Goal: Check status

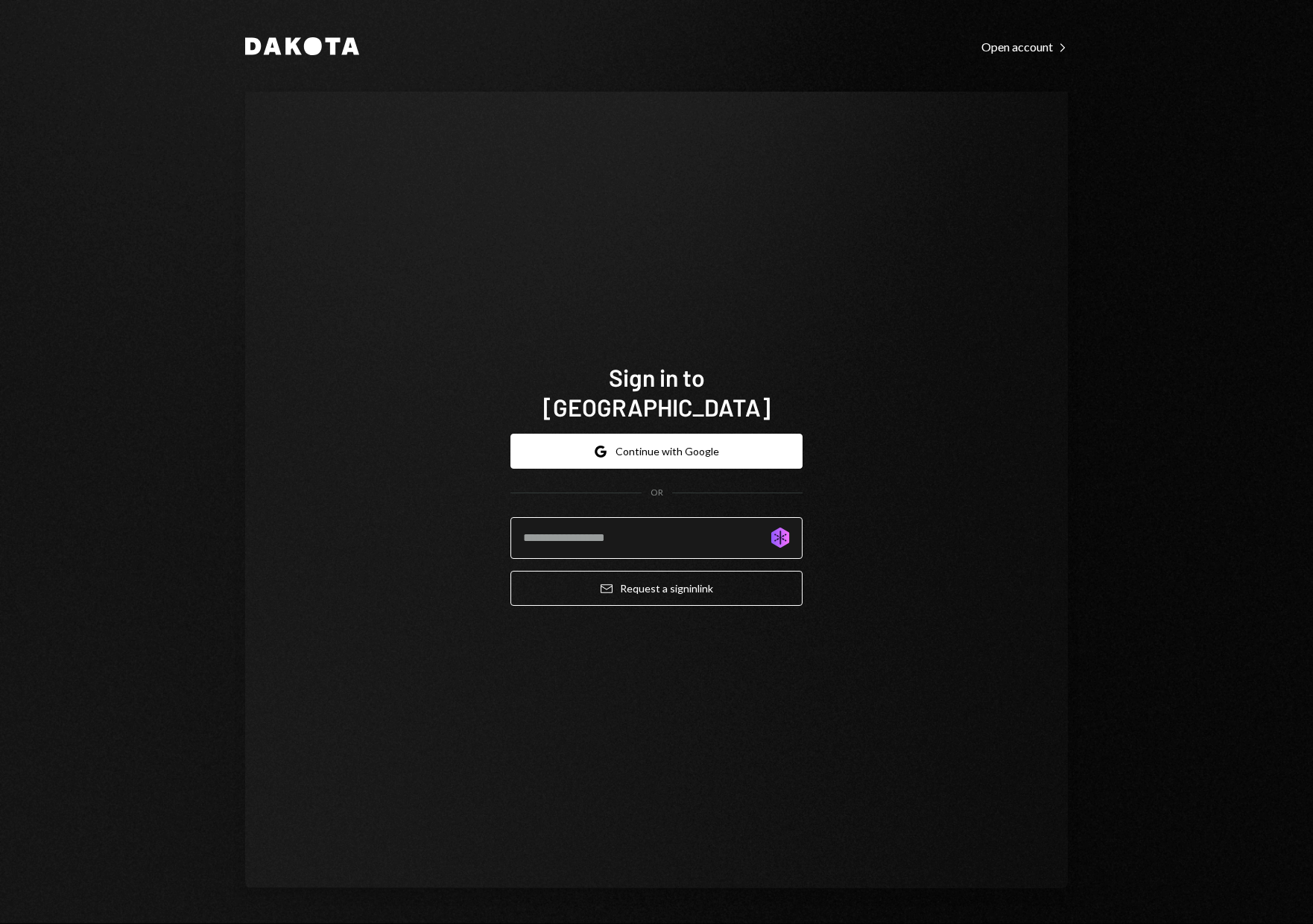
type input "**********"
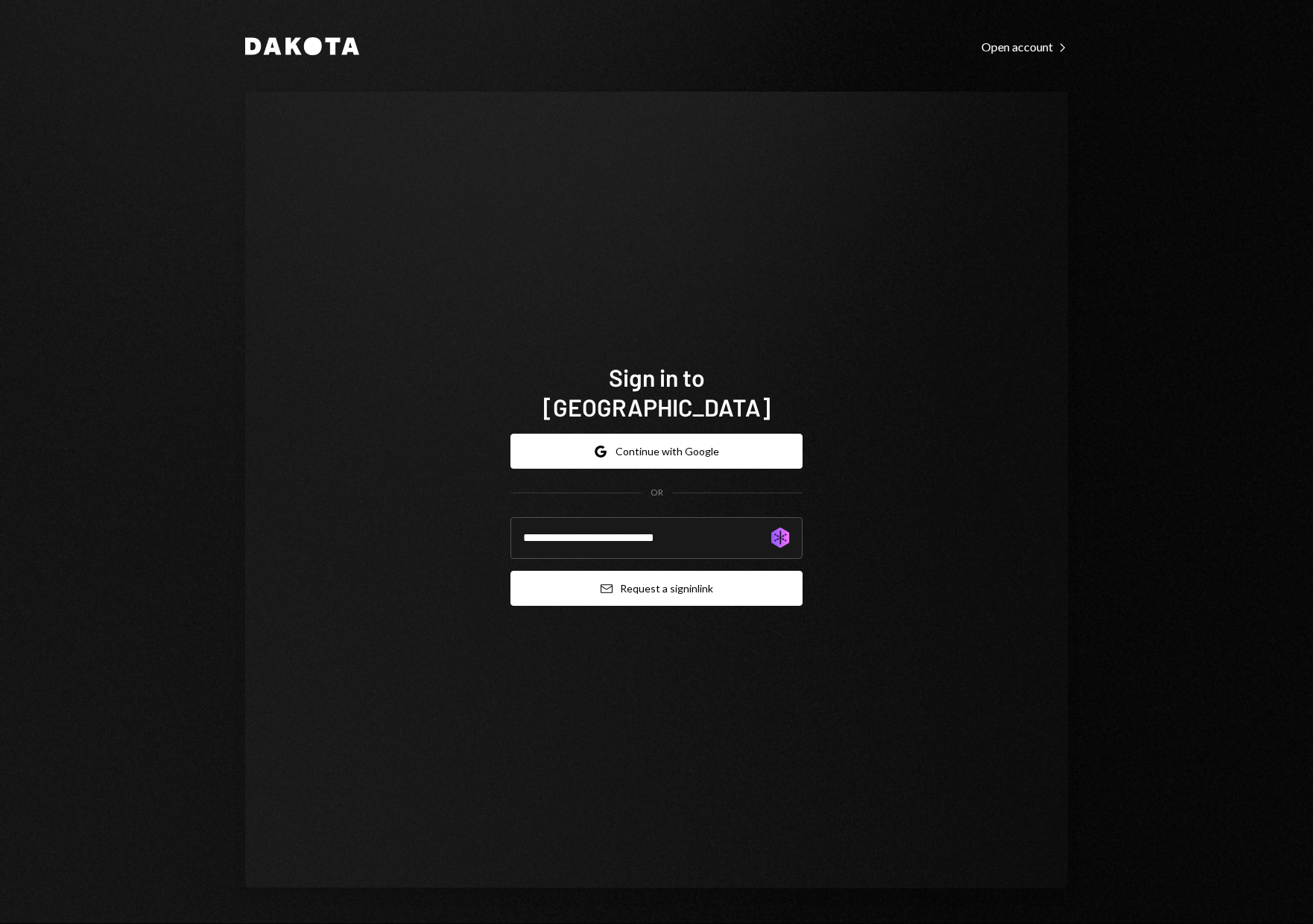
click at [652, 577] on button "Email Request a sign in link" at bounding box center [656, 589] width 293 height 35
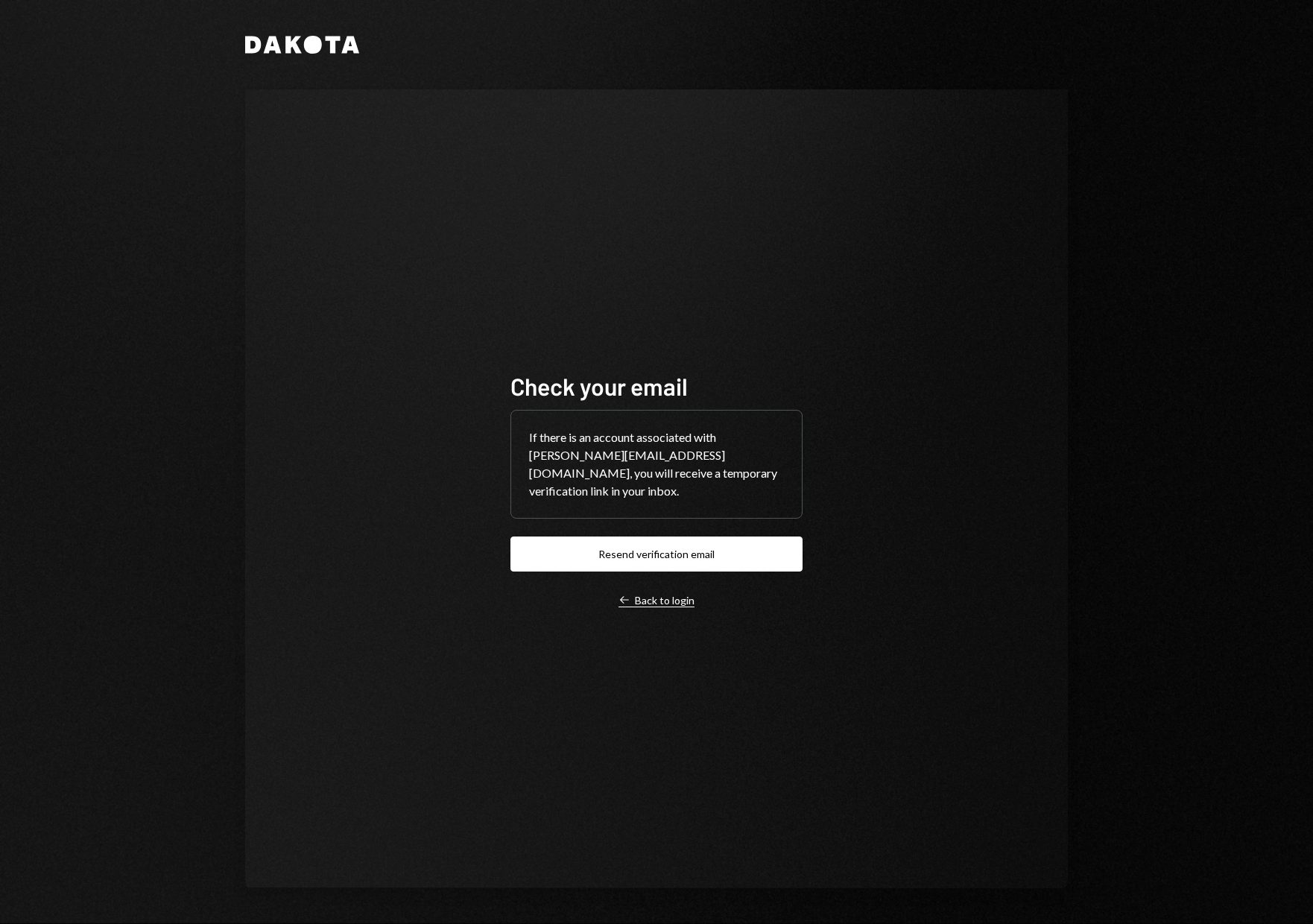
click at [668, 601] on div "Left Arrow Back to login" at bounding box center [657, 601] width 76 height 14
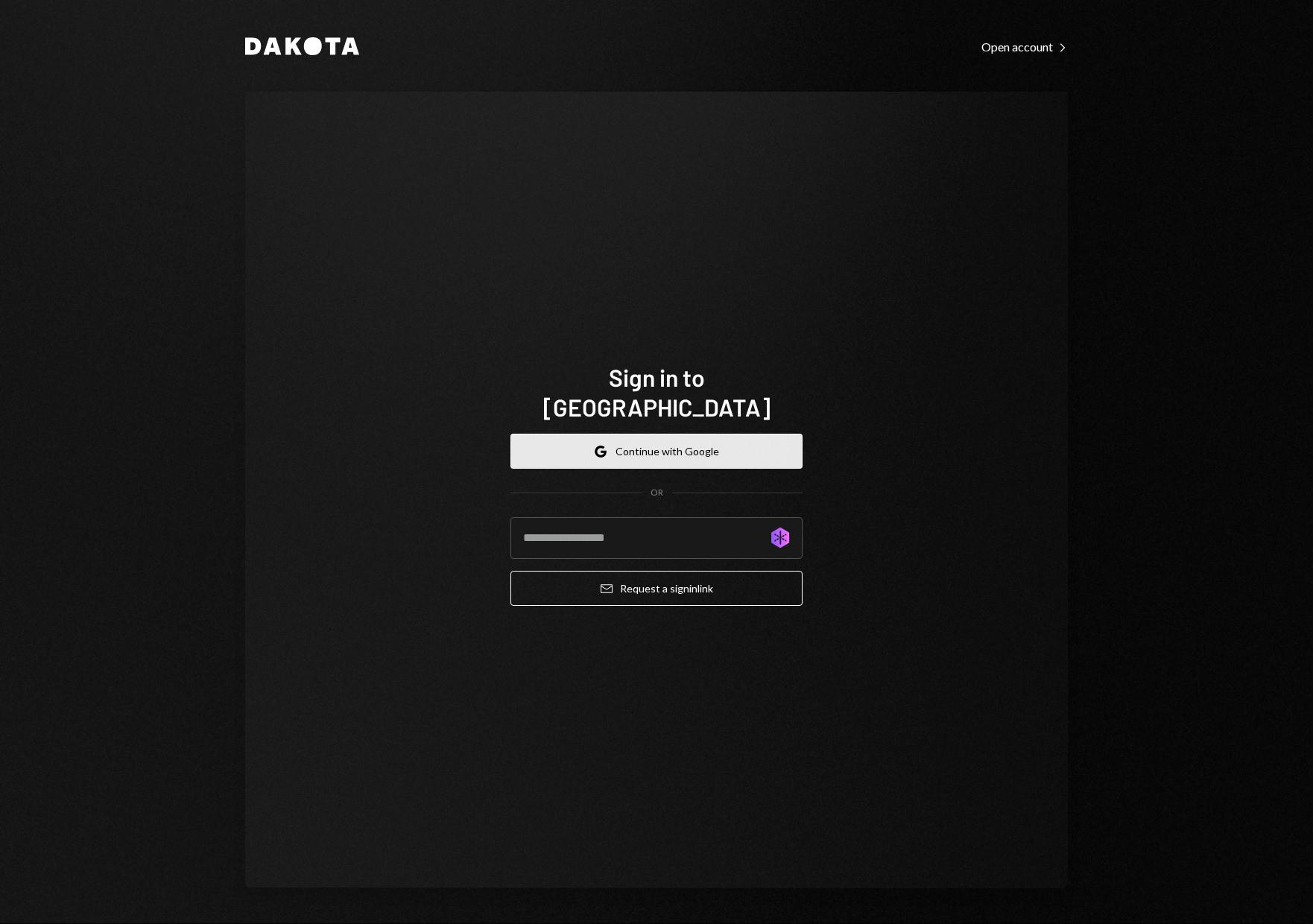
click at [678, 435] on button "Google Continue with Google" at bounding box center [656, 451] width 293 height 35
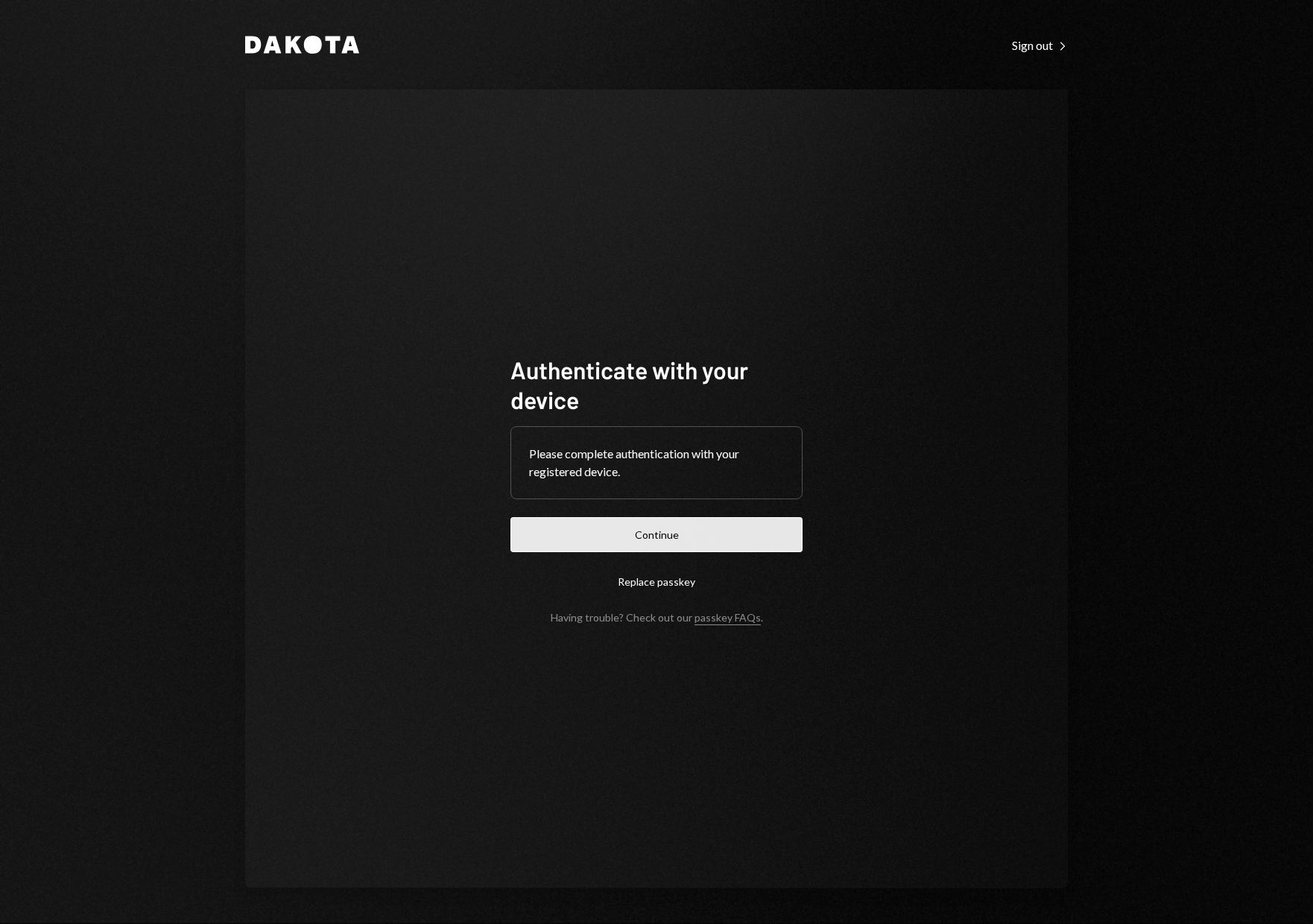
click at [705, 537] on button "Continue" at bounding box center [656, 535] width 293 height 35
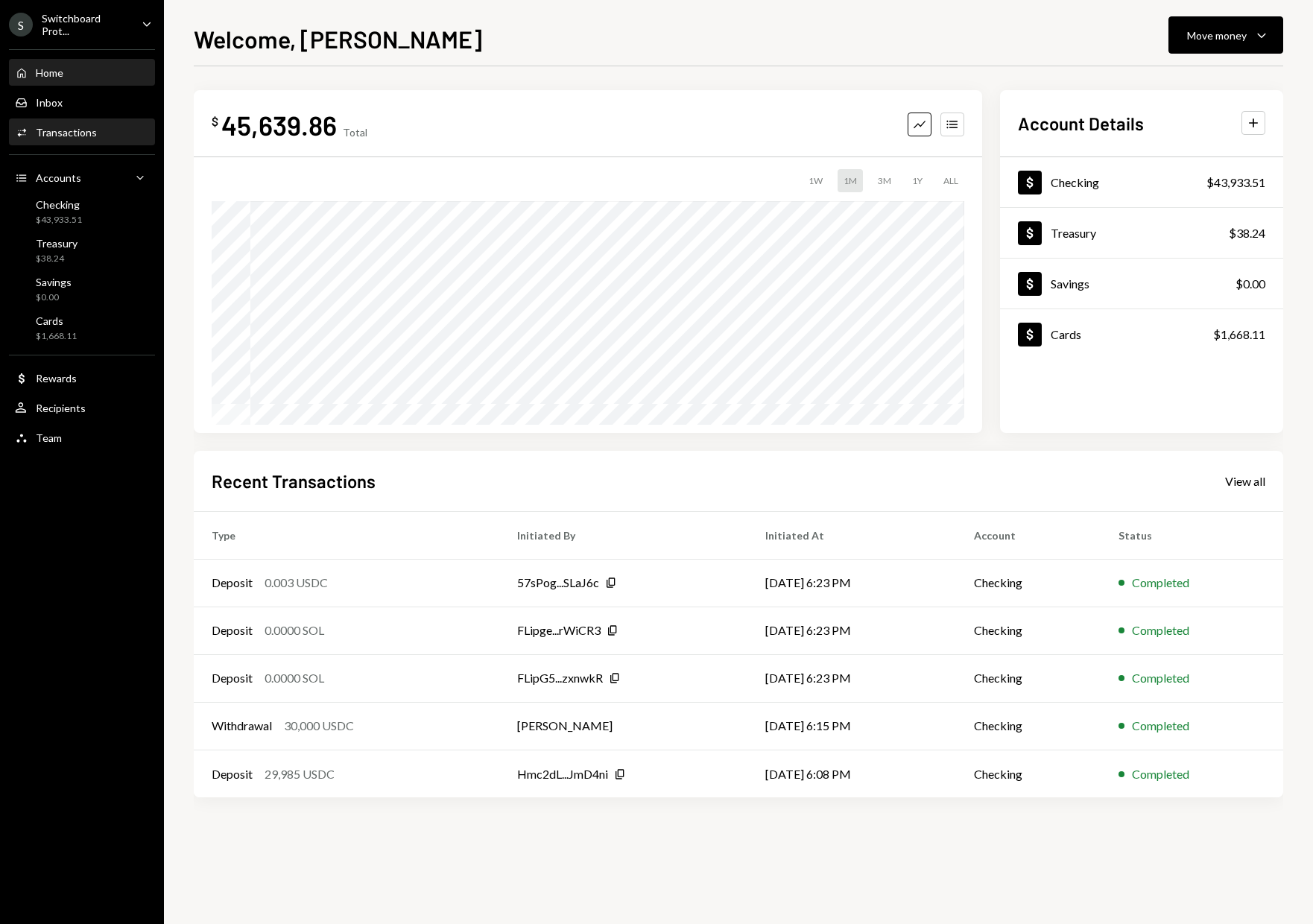
click at [98, 135] on div "Activities Transactions" at bounding box center [82, 133] width 134 height 14
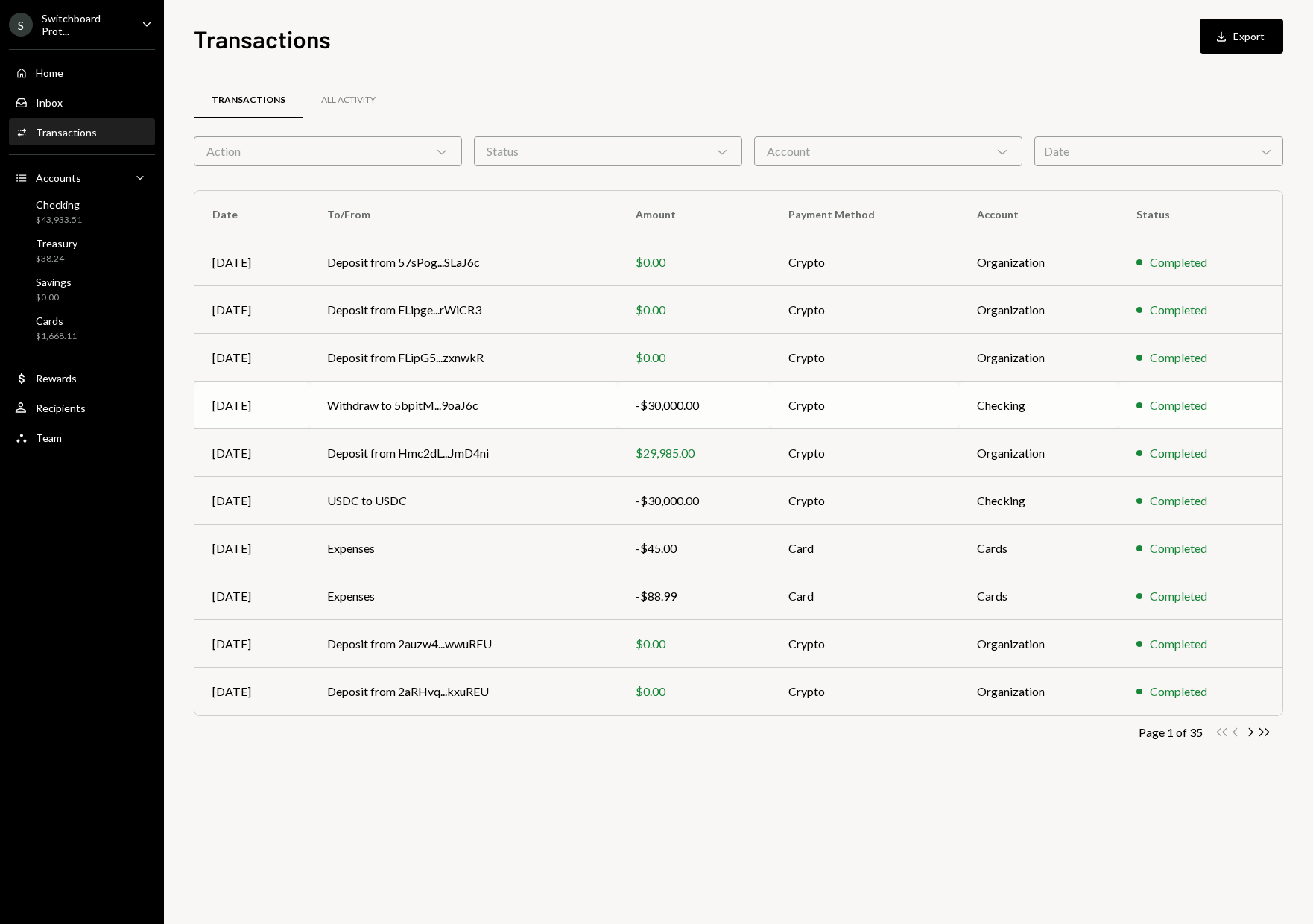
click at [734, 407] on div "-$30,000.00" at bounding box center [694, 405] width 117 height 18
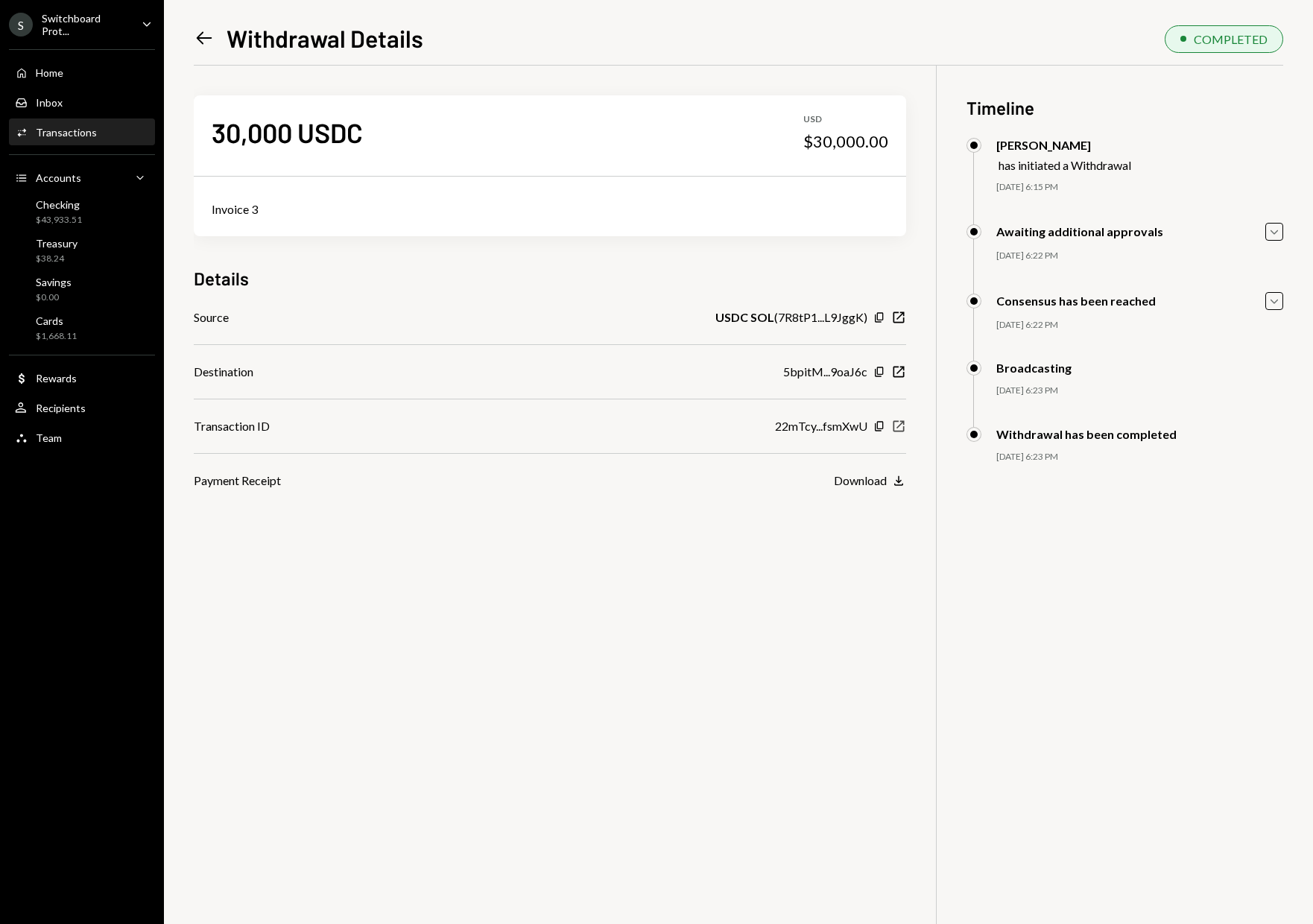
click at [901, 424] on icon "button" at bounding box center [899, 425] width 11 height 11
click at [881, 424] on icon "Copy" at bounding box center [880, 426] width 12 height 12
click at [901, 426] on icon "New Window" at bounding box center [899, 426] width 15 height 15
